Goal: Information Seeking & Learning: Check status

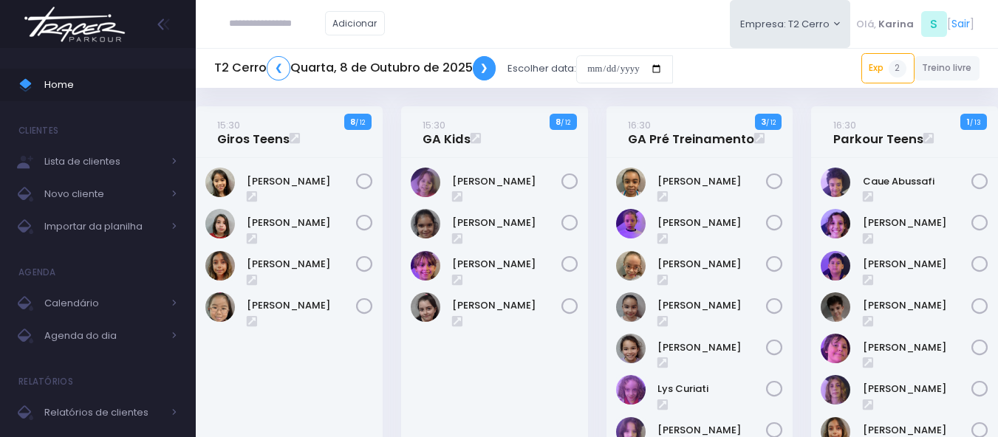
click at [477, 65] on link "❯" at bounding box center [485, 68] width 24 height 24
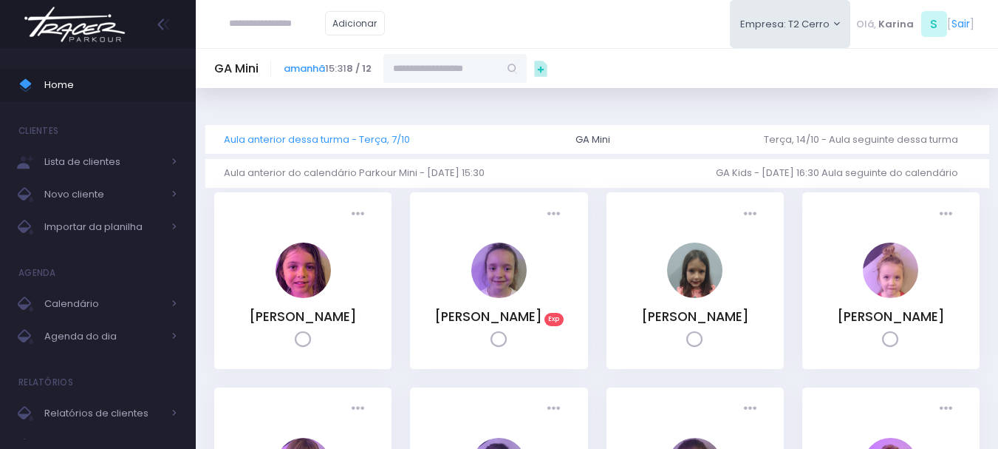
click at [292, 142] on link "Aula anterior dessa turma - Terça, 7/10" at bounding box center [323, 139] width 198 height 29
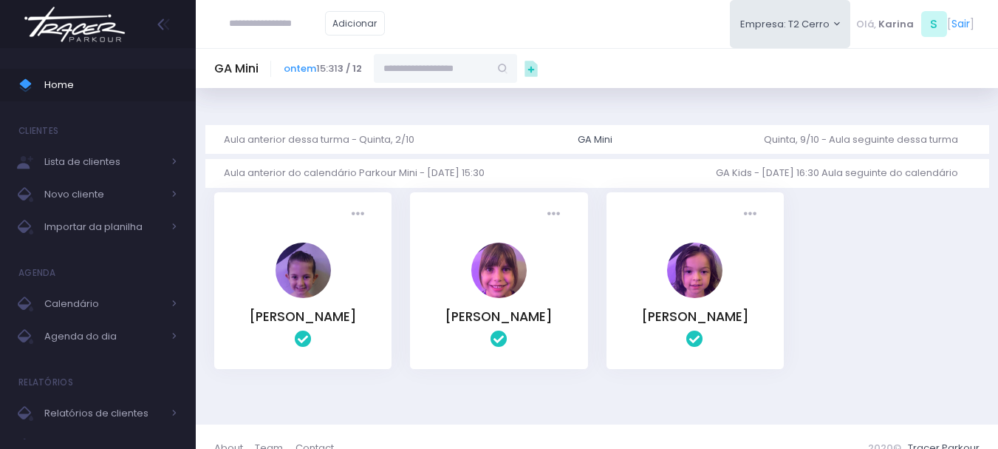
click at [292, 142] on link "Aula anterior dessa turma - Quinta, 2/10" at bounding box center [325, 139] width 202 height 29
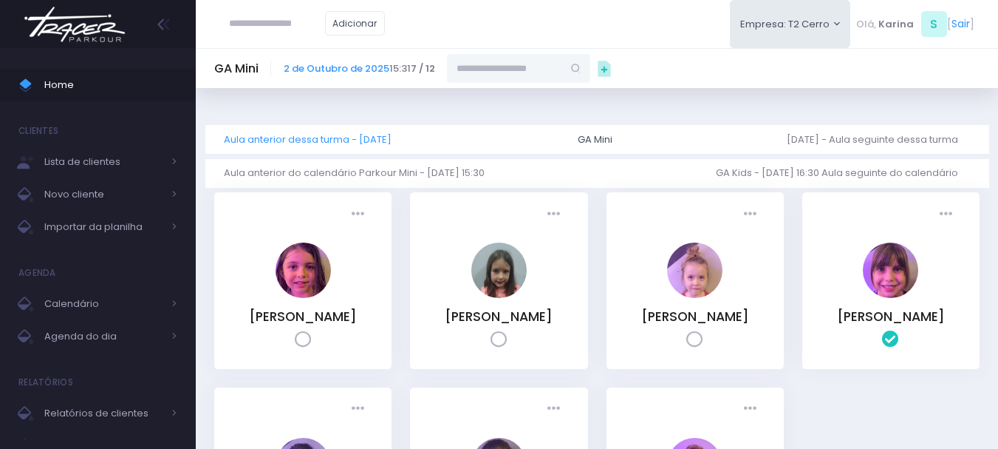
click at [296, 146] on link "Aula anterior dessa turma - Terça, 30/9" at bounding box center [314, 139] width 180 height 29
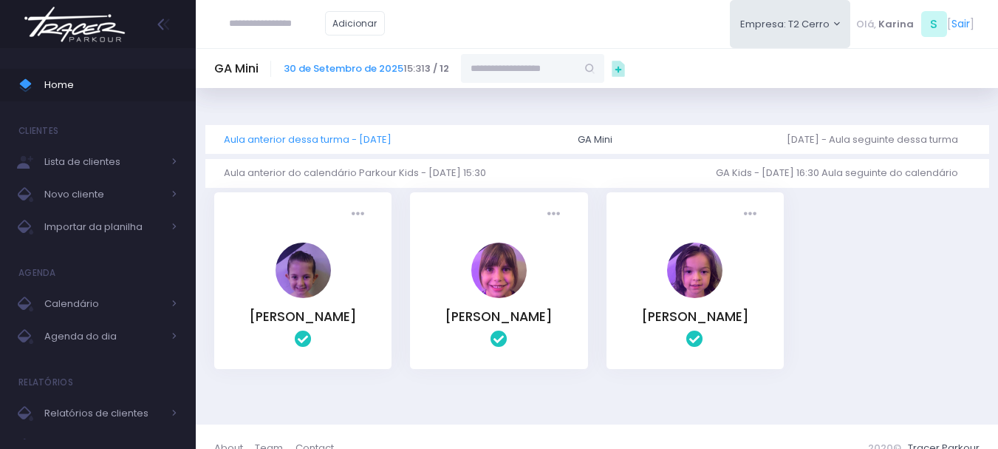
click at [299, 140] on link "Aula anterior dessa turma - Quinta, 25/9" at bounding box center [314, 139] width 180 height 29
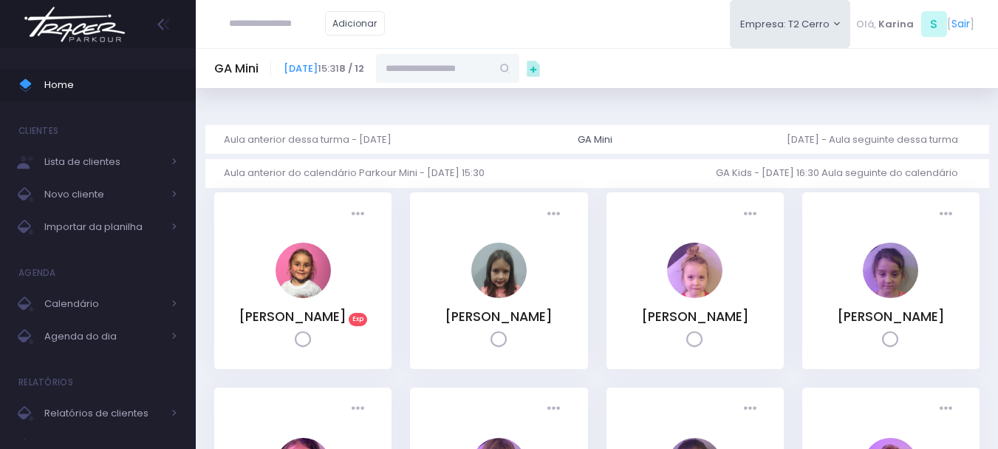
click at [299, 140] on link "Aula anterior dessa turma - Terça, 23/9" at bounding box center [314, 139] width 180 height 29
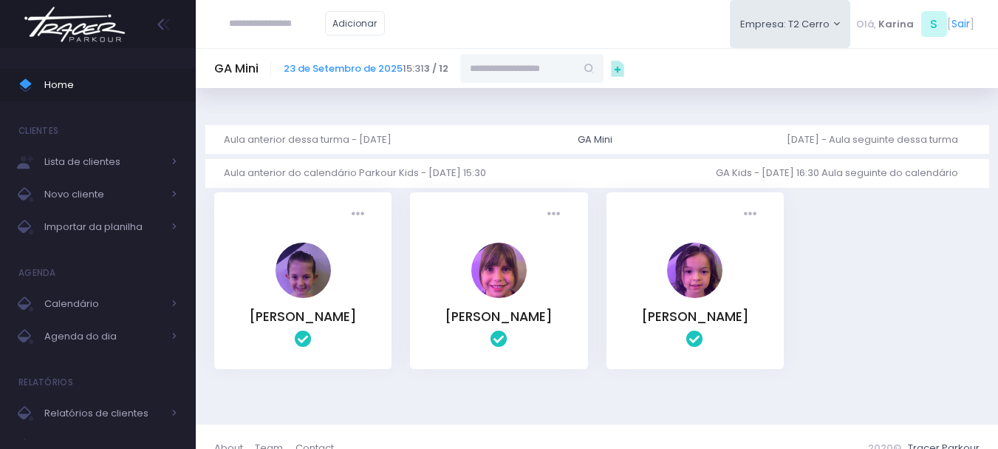
click at [299, 140] on link "Aula anterior dessa turma - Quinta, 18/9" at bounding box center [314, 139] width 180 height 29
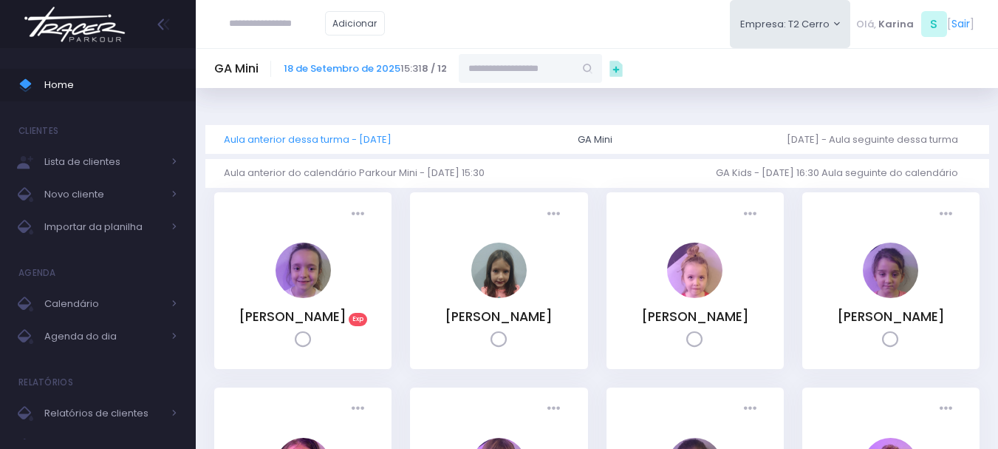
click at [328, 133] on link "Aula anterior dessa turma - Terça, 16/9" at bounding box center [314, 139] width 180 height 29
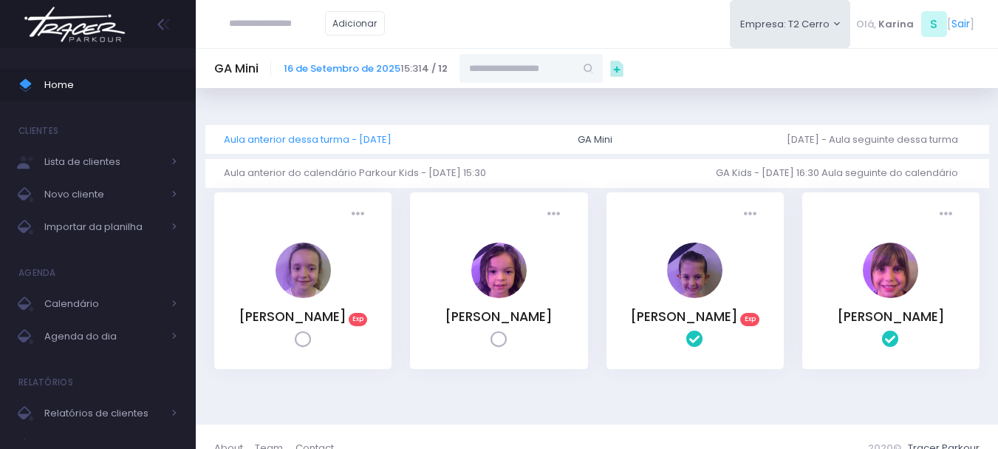
click at [326, 137] on link "Aula anterior dessa turma - [DATE]" at bounding box center [314, 139] width 180 height 29
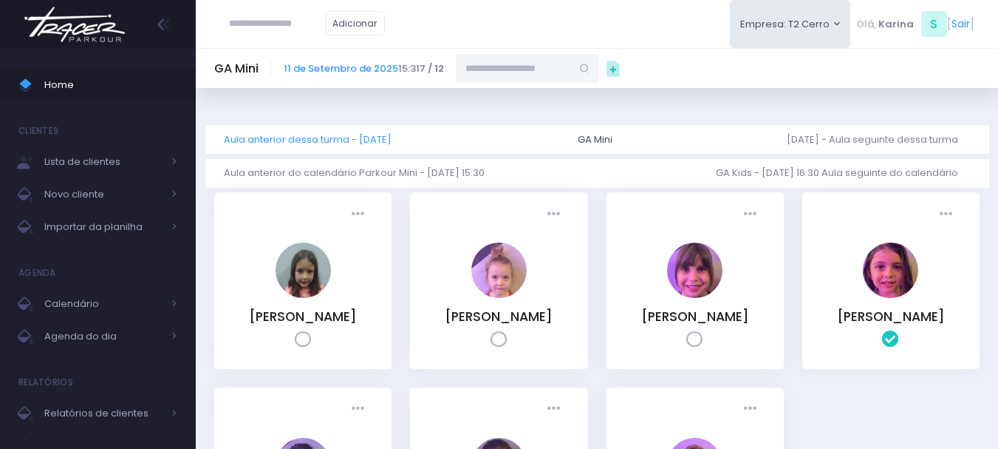
click at [327, 141] on link "Aula anterior dessa turma - Terça, 9/9" at bounding box center [314, 139] width 180 height 29
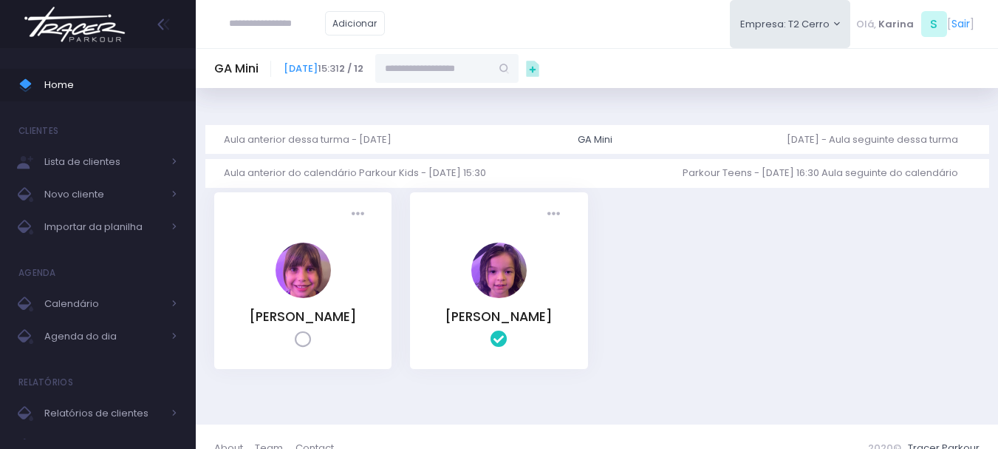
click at [327, 141] on link "Aula anterior dessa turma - Quinta, 4/9" at bounding box center [314, 139] width 180 height 29
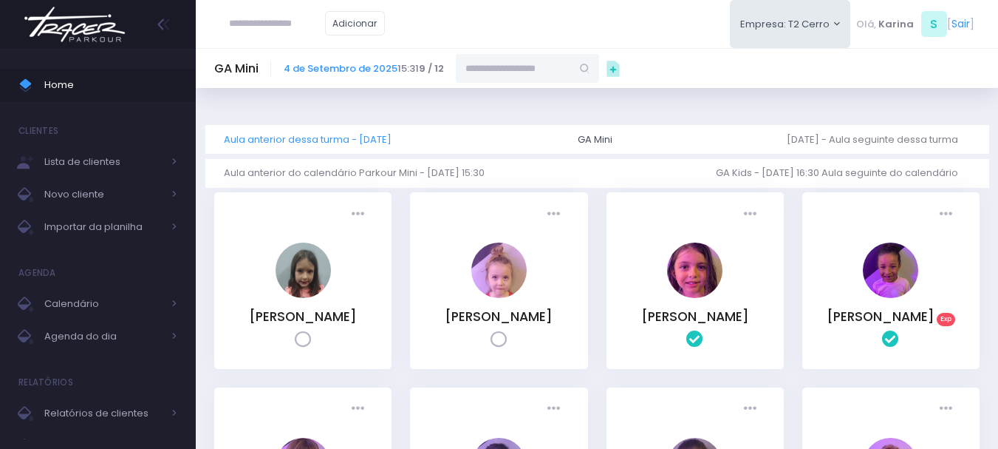
click at [327, 127] on link "Aula anterior dessa turma - Terça, 2/9" at bounding box center [314, 139] width 180 height 29
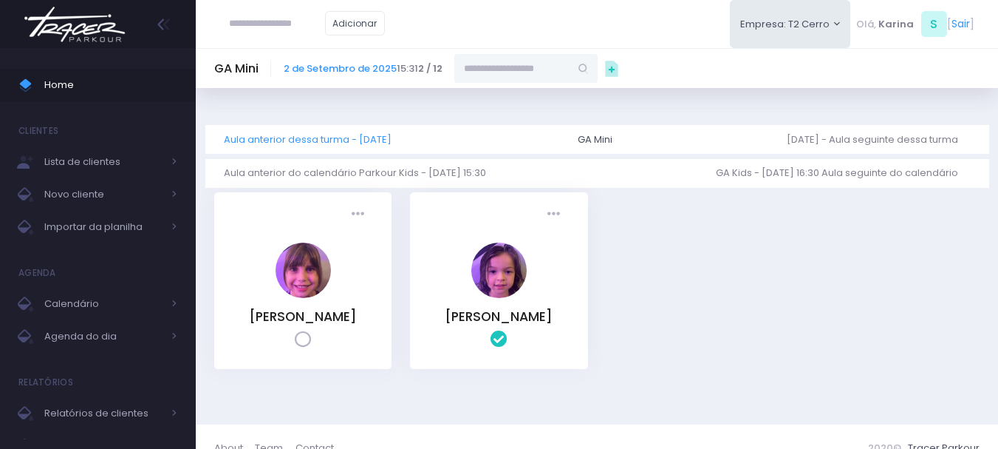
click at [305, 134] on link "Aula anterior dessa turma - Quinta, 28/8" at bounding box center [314, 139] width 180 height 29
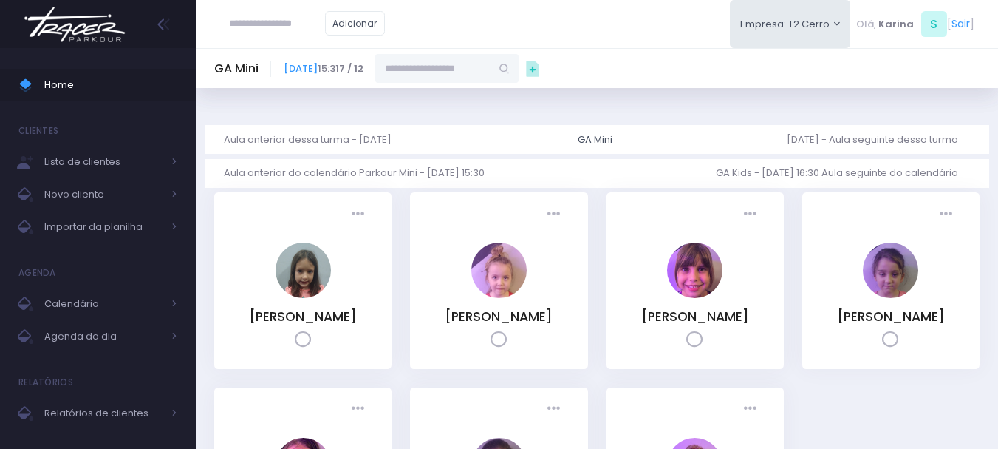
click at [306, 134] on link "Aula anterior dessa turma - [DATE]" at bounding box center [314, 139] width 180 height 29
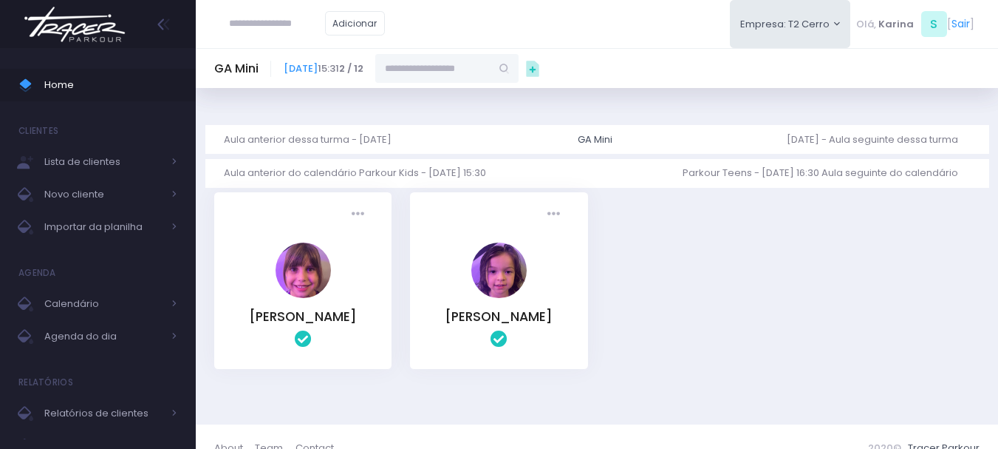
click at [306, 134] on link "Aula anterior dessa turma - [DATE]" at bounding box center [314, 139] width 180 height 29
